Goal: Task Accomplishment & Management: Use online tool/utility

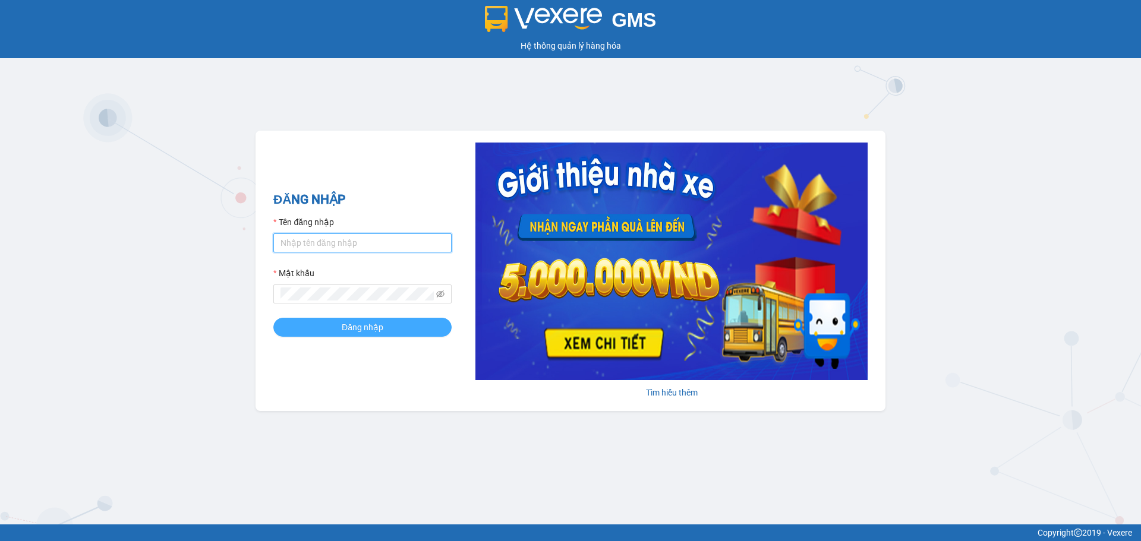
type input "quanly.dalatoi"
click at [332, 323] on button "Đăng nhập" at bounding box center [362, 327] width 178 height 19
click at [301, 248] on input "quanly.dalatoi" at bounding box center [362, 242] width 178 height 19
type input "vpdalat.dalatoi"
click at [317, 328] on button "Đăng nhập" at bounding box center [362, 327] width 178 height 19
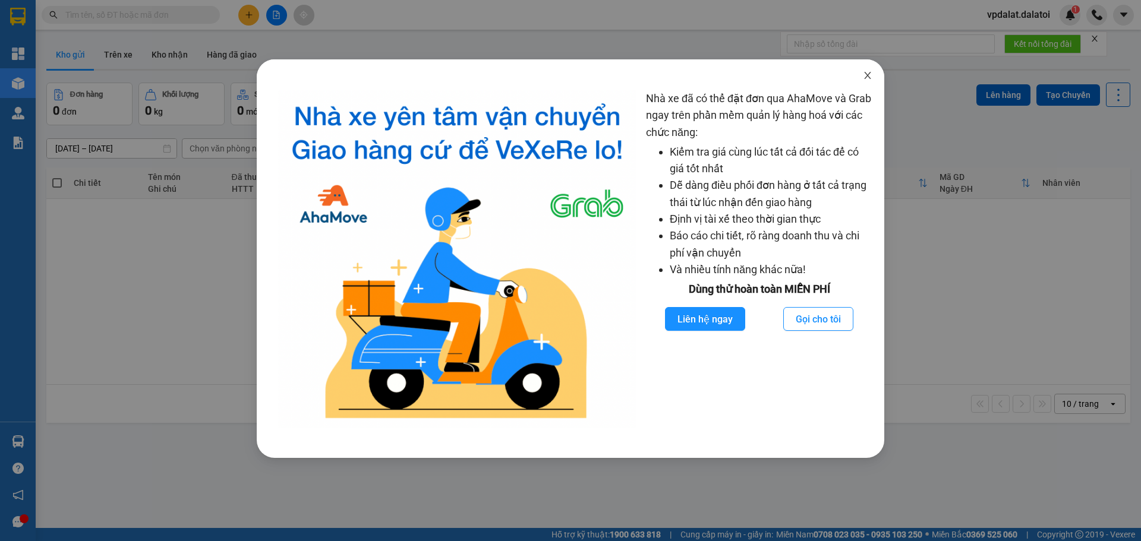
click at [861, 76] on span "Close" at bounding box center [867, 75] width 33 height 33
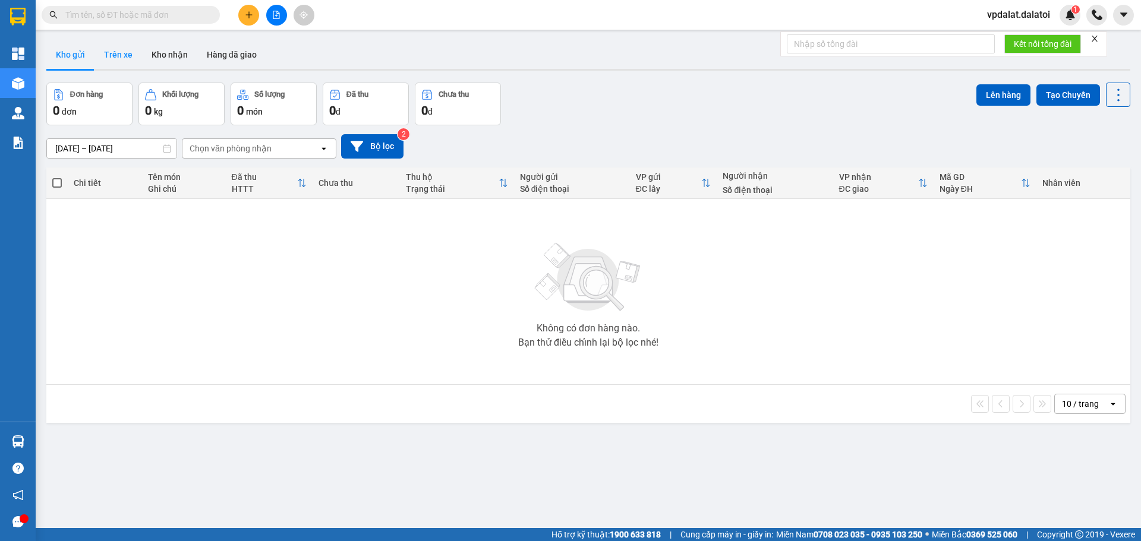
click at [114, 49] on button "Trên xe" at bounding box center [118, 54] width 48 height 29
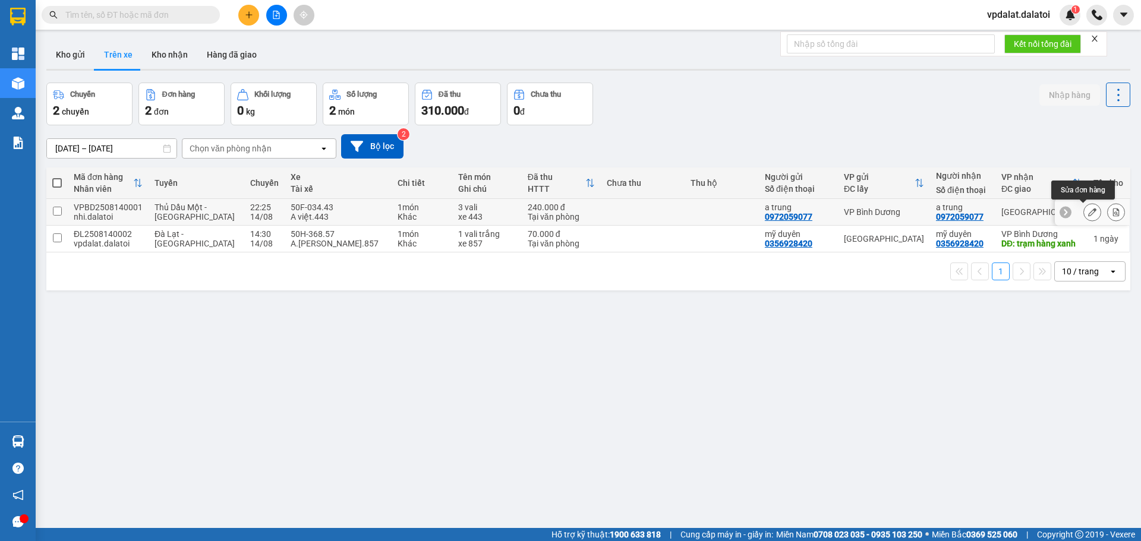
click at [1088, 211] on icon at bounding box center [1092, 212] width 8 height 8
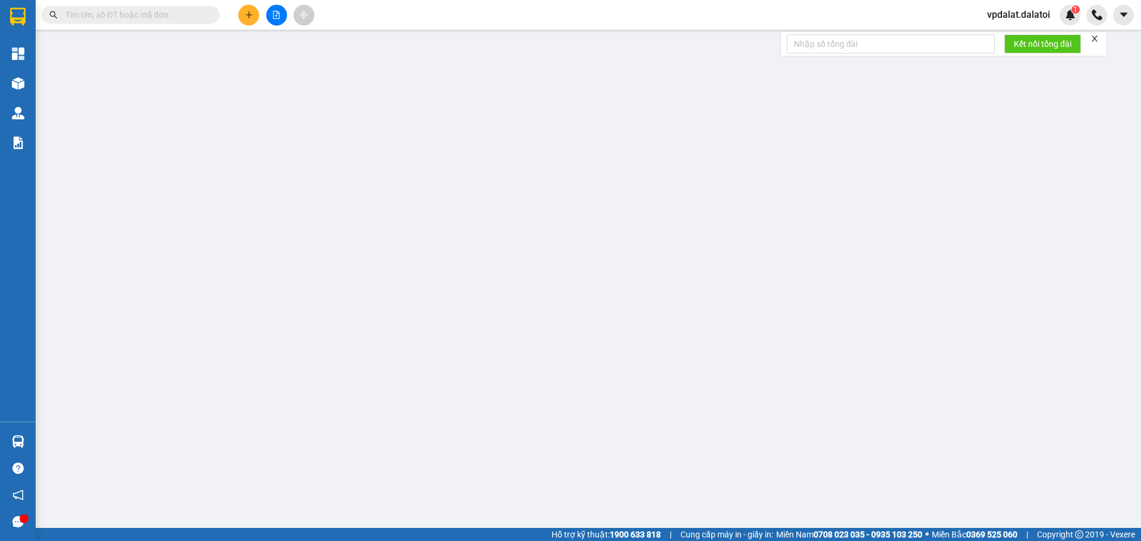
type input "0972059077"
type input "a trung"
type input "0972059077"
type input "a trung"
type input "240.000"
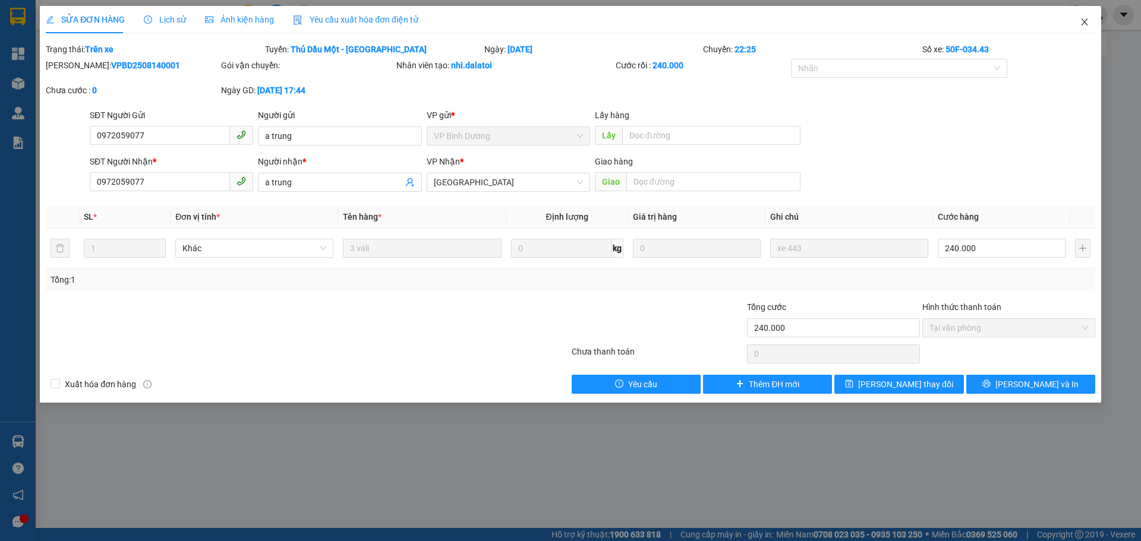
click at [1085, 17] on span "Close" at bounding box center [1084, 22] width 33 height 33
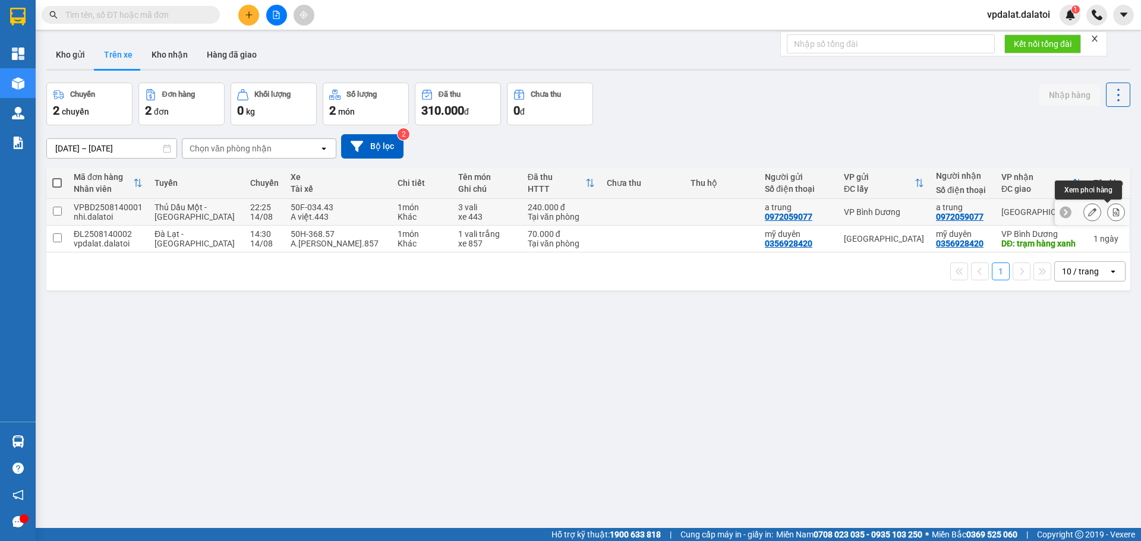
click at [1113, 213] on icon at bounding box center [1116, 212] width 7 height 8
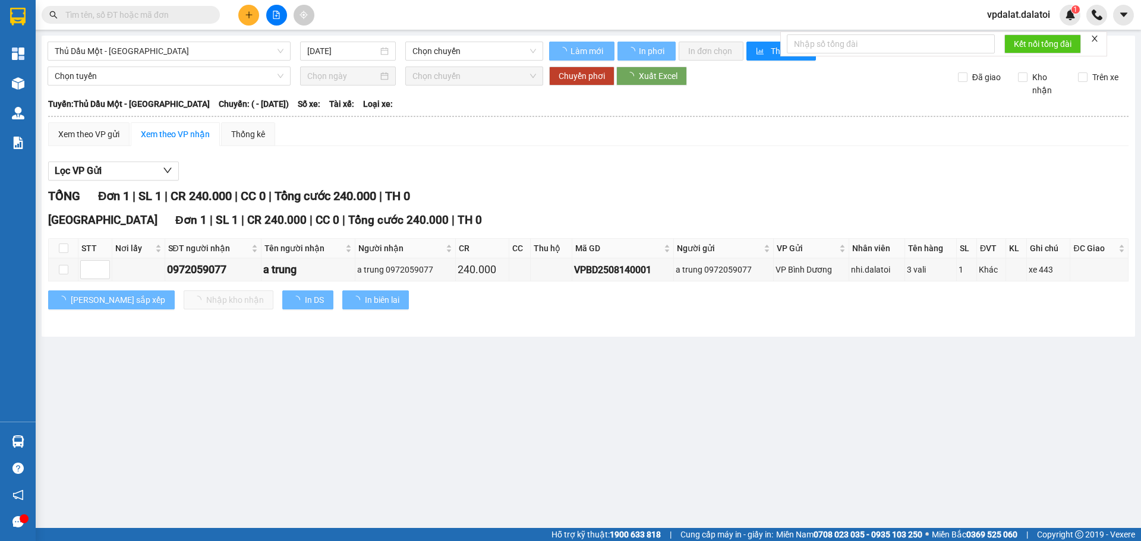
type input "[DATE]"
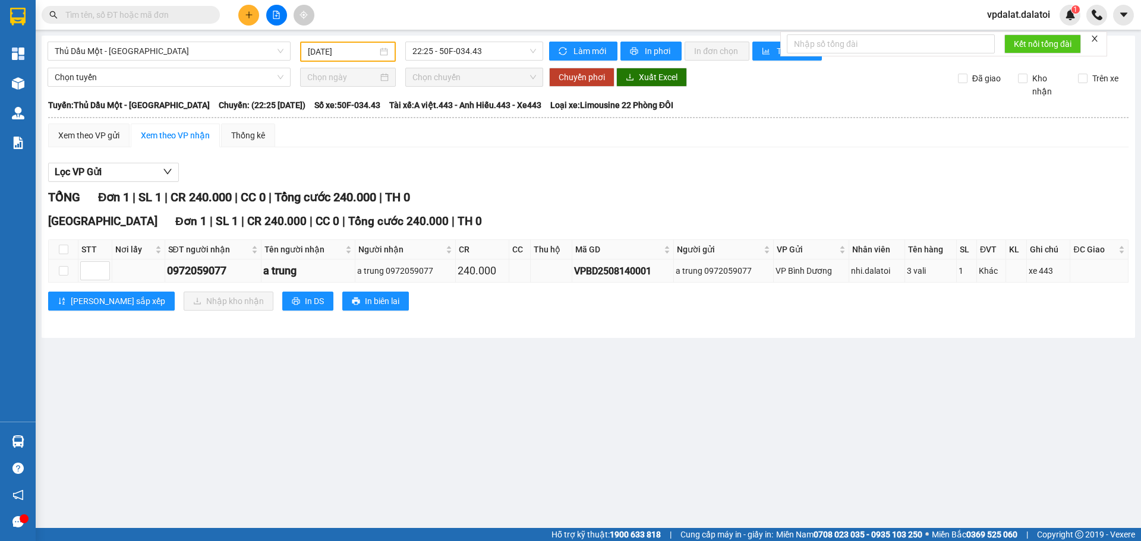
click at [55, 271] on td at bounding box center [64, 271] width 30 height 23
click at [62, 271] on input "checkbox" at bounding box center [64, 271] width 10 height 10
checkbox input "true"
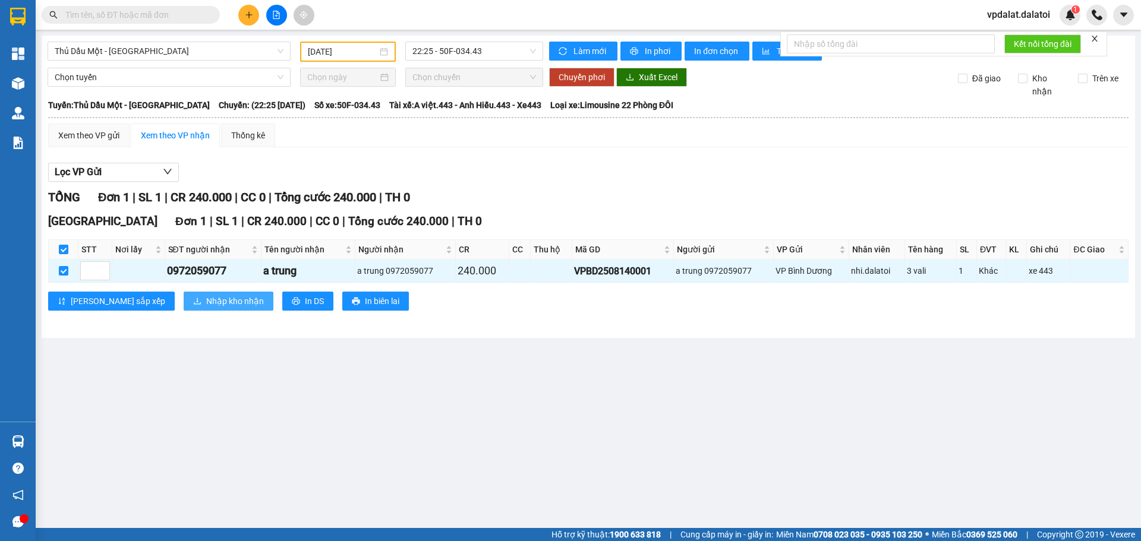
click at [206, 302] on span "Nhập kho nhận" at bounding box center [235, 301] width 58 height 13
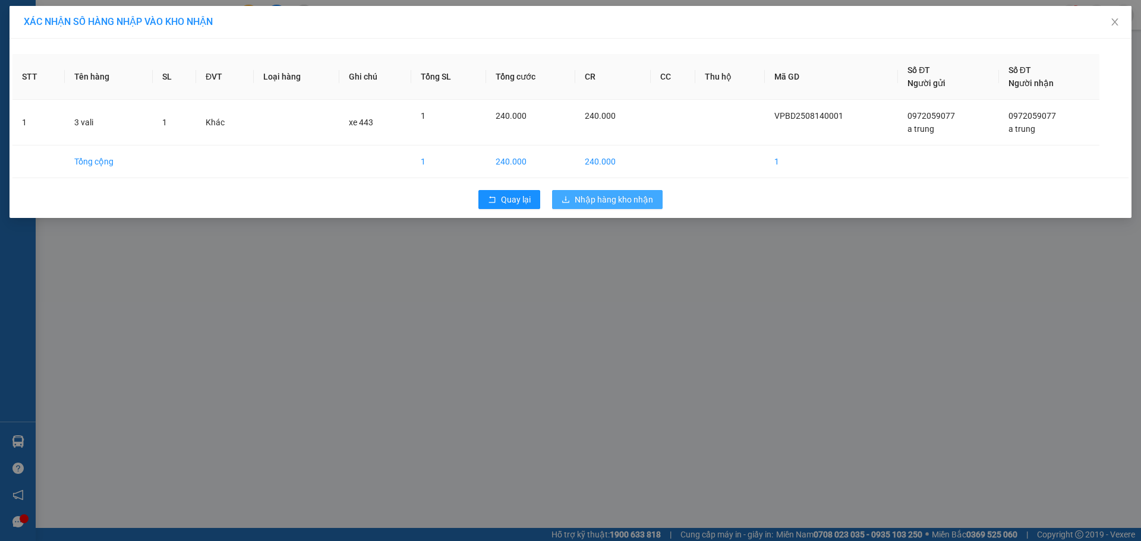
click at [592, 199] on span "Nhập hàng kho nhận" at bounding box center [614, 199] width 78 height 13
